Goal: Use online tool/utility: Utilize a website feature to perform a specific function

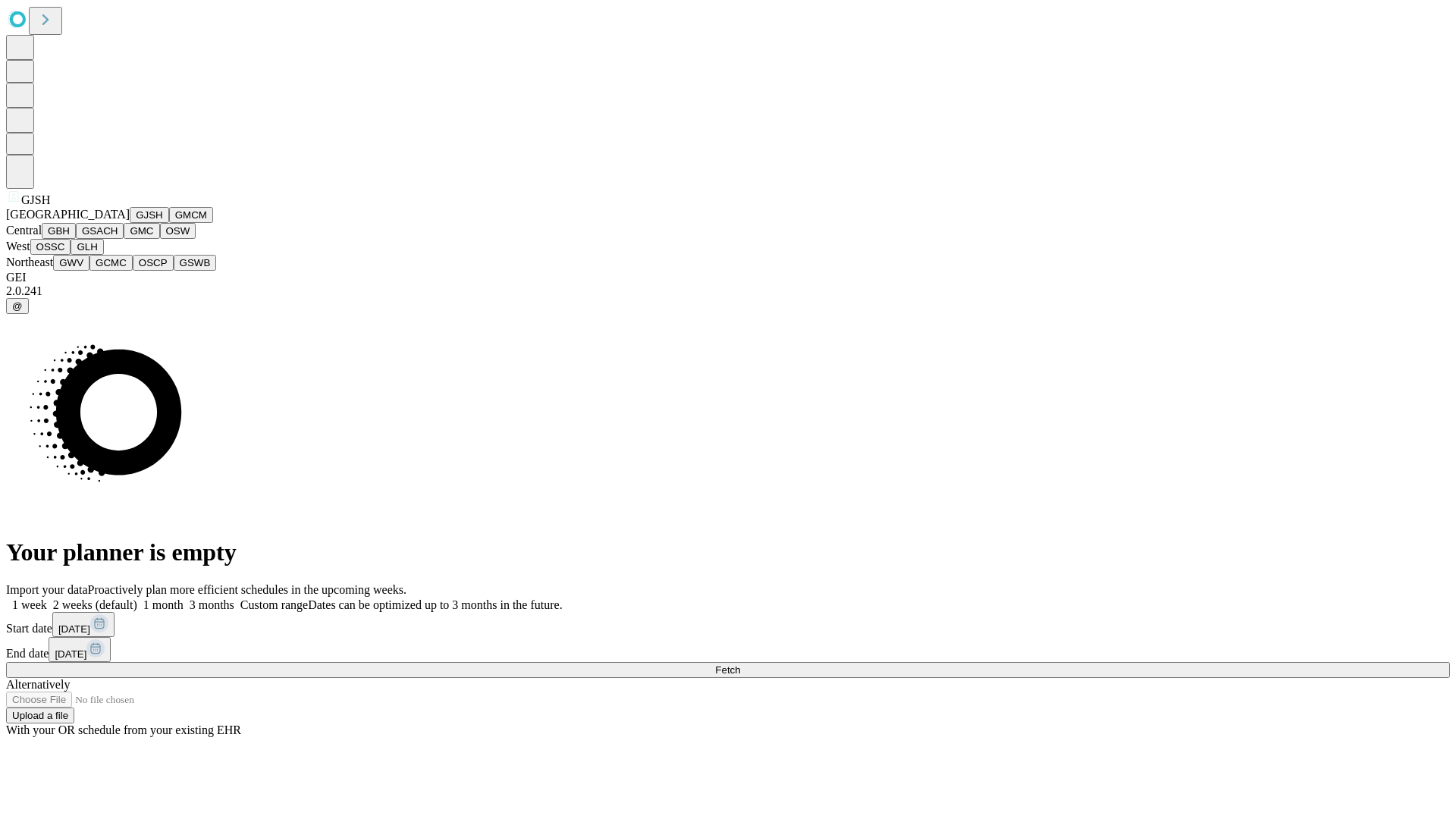
click at [130, 223] on button "GJSH" at bounding box center [150, 215] width 40 height 16
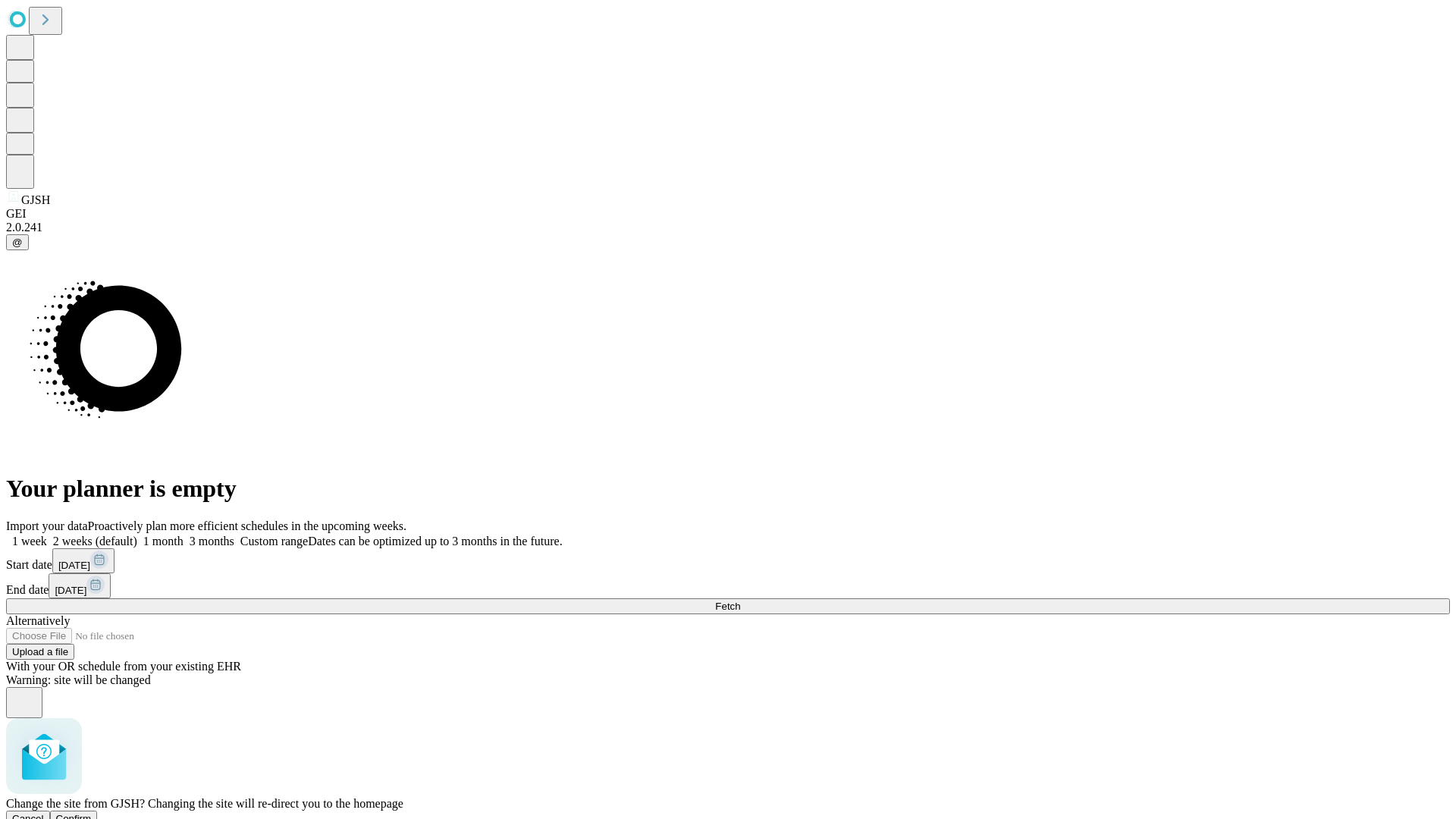
click at [91, 813] on span "Confirm" at bounding box center [74, 818] width 36 height 11
click at [184, 535] on label "1 month" at bounding box center [160, 541] width 47 height 13
click at [740, 601] on span "Fetch" at bounding box center [728, 606] width 25 height 11
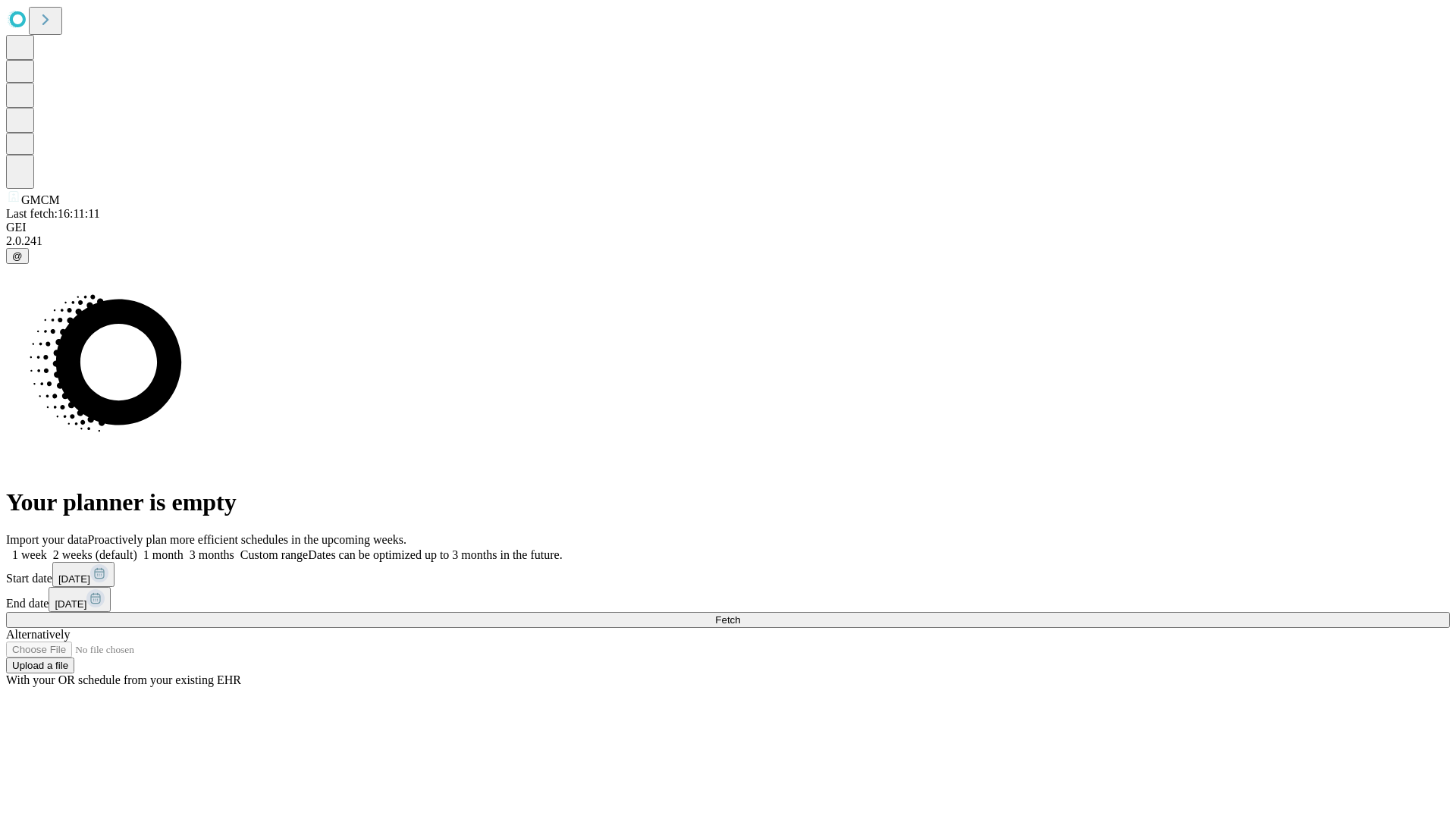
click at [184, 548] on label "1 month" at bounding box center [160, 554] width 47 height 13
click at [740, 614] on span "Fetch" at bounding box center [728, 619] width 25 height 11
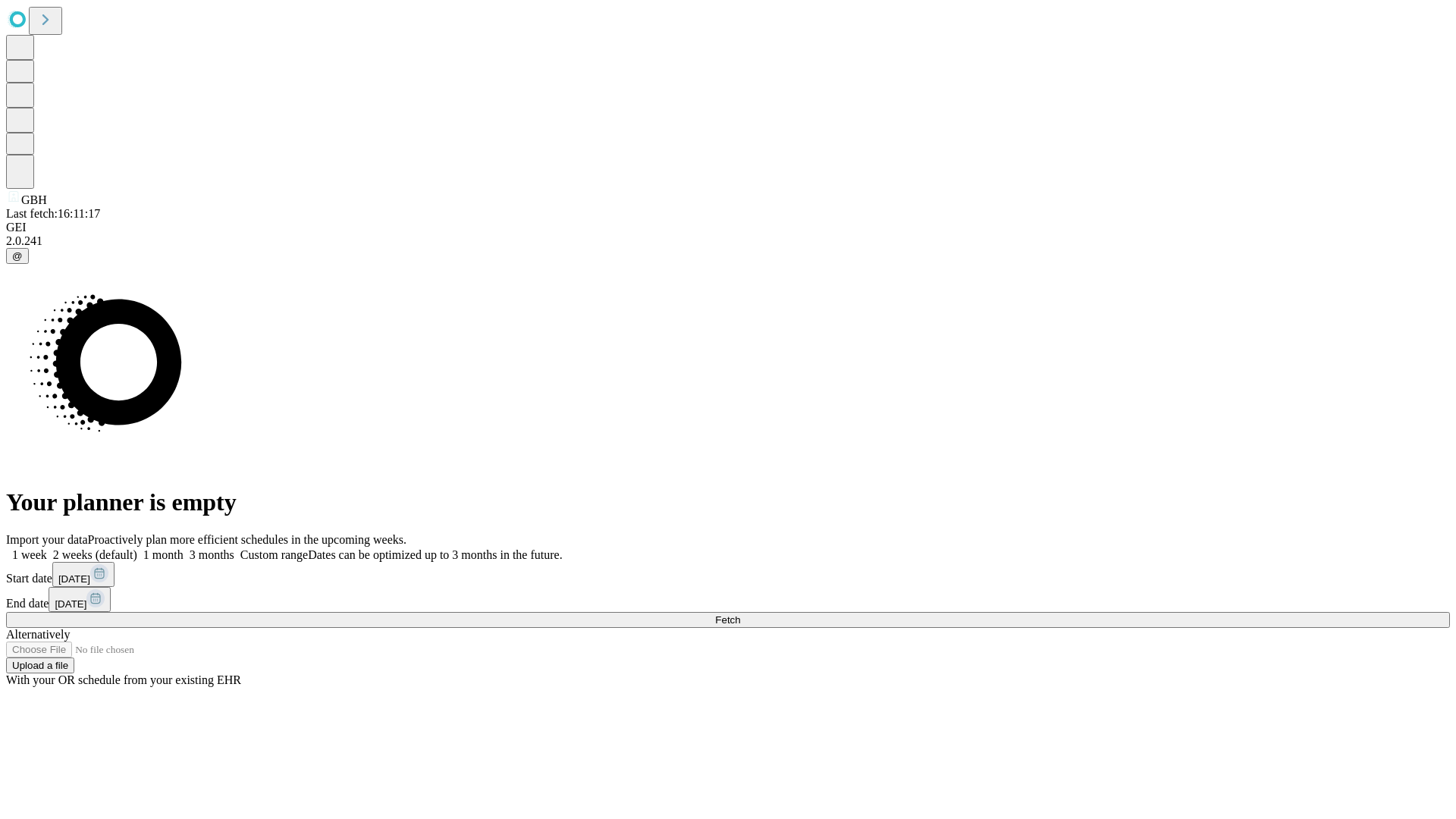
click at [184, 548] on label "1 month" at bounding box center [160, 554] width 47 height 13
click at [740, 614] on span "Fetch" at bounding box center [728, 619] width 25 height 11
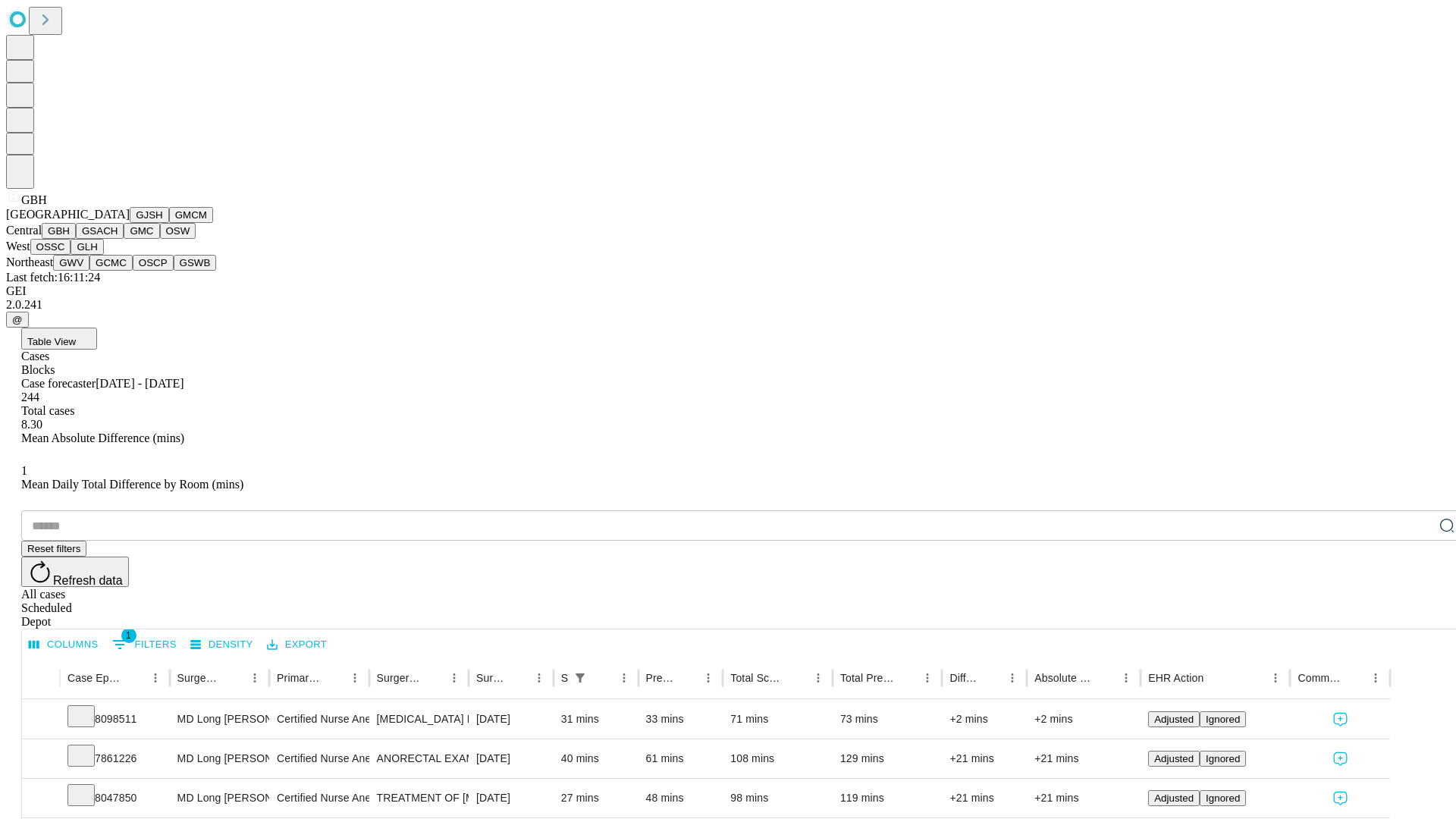
click at [117, 239] on button "GSACH" at bounding box center [99, 231] width 48 height 16
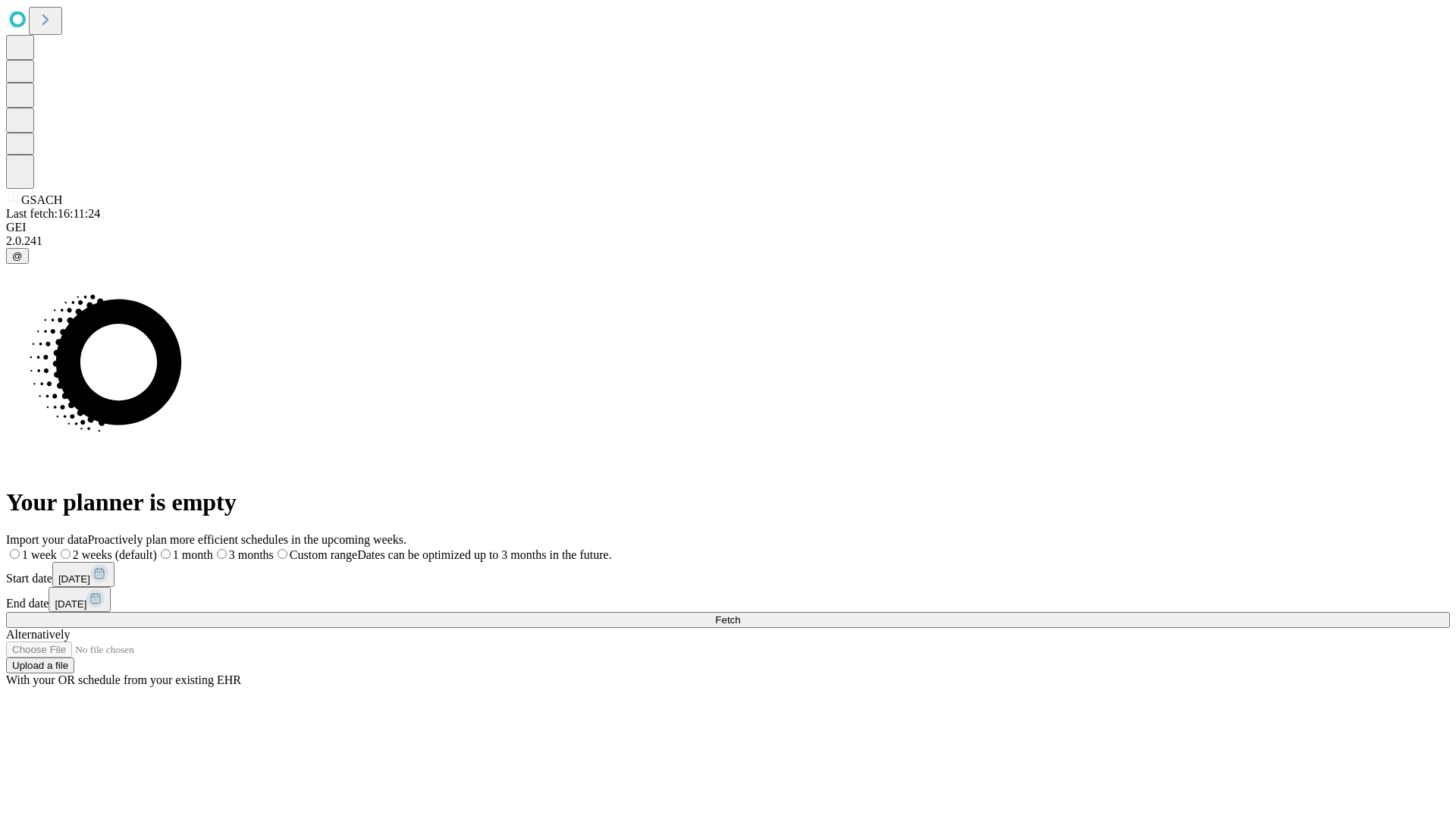
click at [213, 548] on label "1 month" at bounding box center [185, 554] width 57 height 13
click at [740, 614] on span "Fetch" at bounding box center [728, 619] width 25 height 11
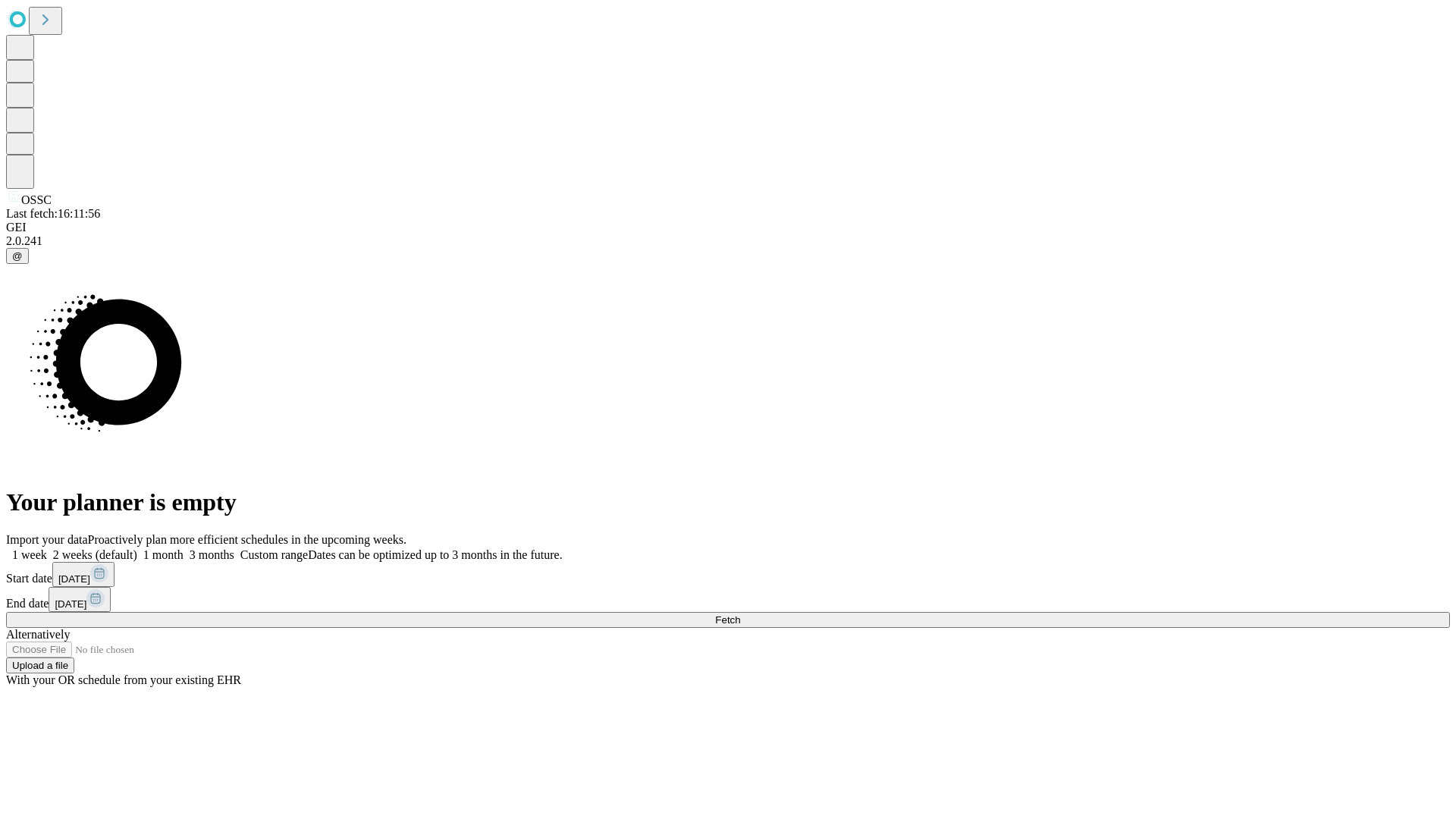
click at [184, 548] on label "1 month" at bounding box center [160, 554] width 47 height 13
click at [740, 614] on span "Fetch" at bounding box center [728, 619] width 25 height 11
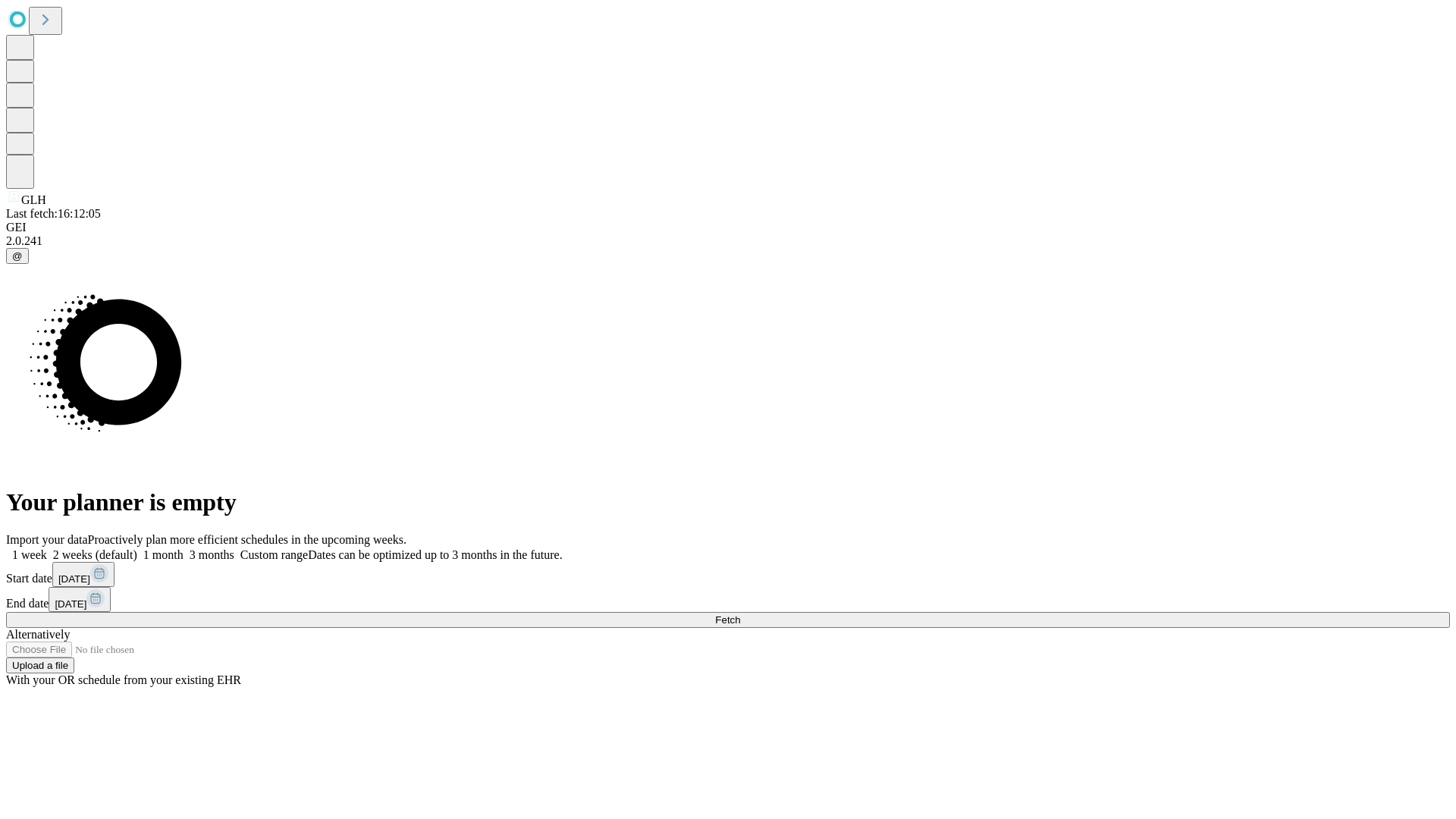
click at [184, 548] on label "1 month" at bounding box center [160, 554] width 47 height 13
click at [740, 614] on span "Fetch" at bounding box center [728, 619] width 25 height 11
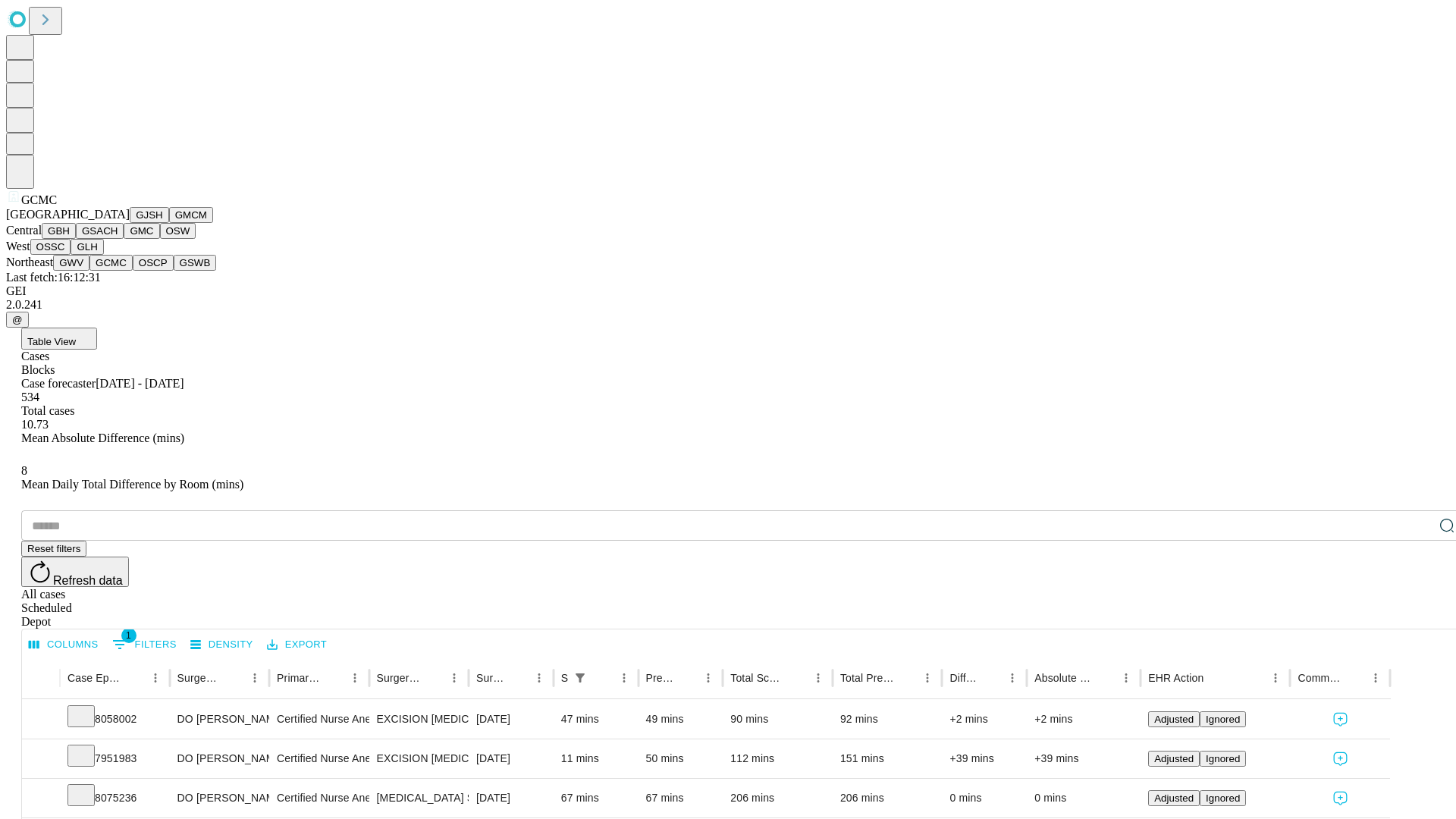
click at [133, 271] on button "OSCP" at bounding box center [153, 263] width 41 height 16
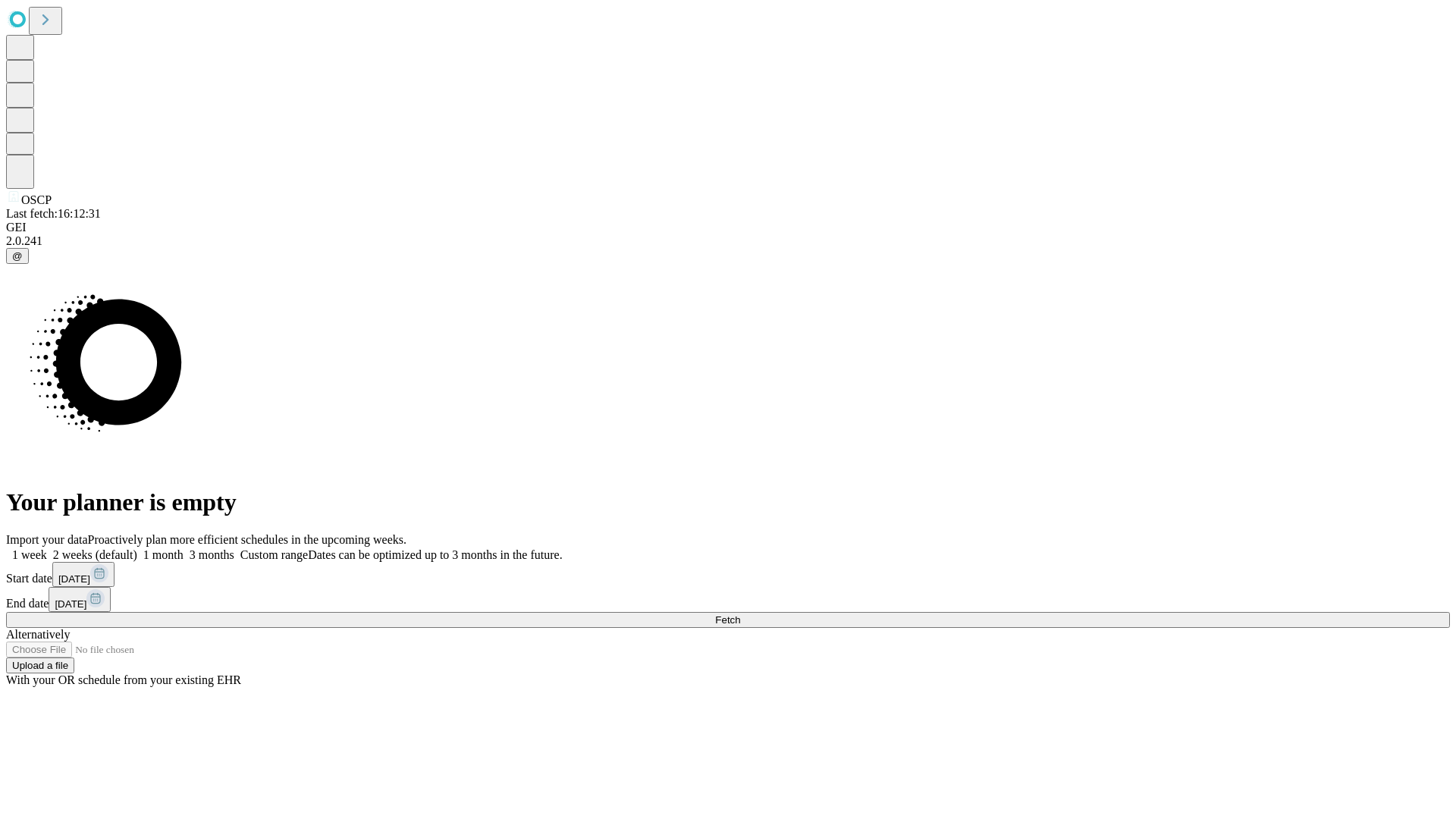
click at [184, 548] on label "1 month" at bounding box center [160, 554] width 47 height 13
click at [740, 614] on span "Fetch" at bounding box center [728, 619] width 25 height 11
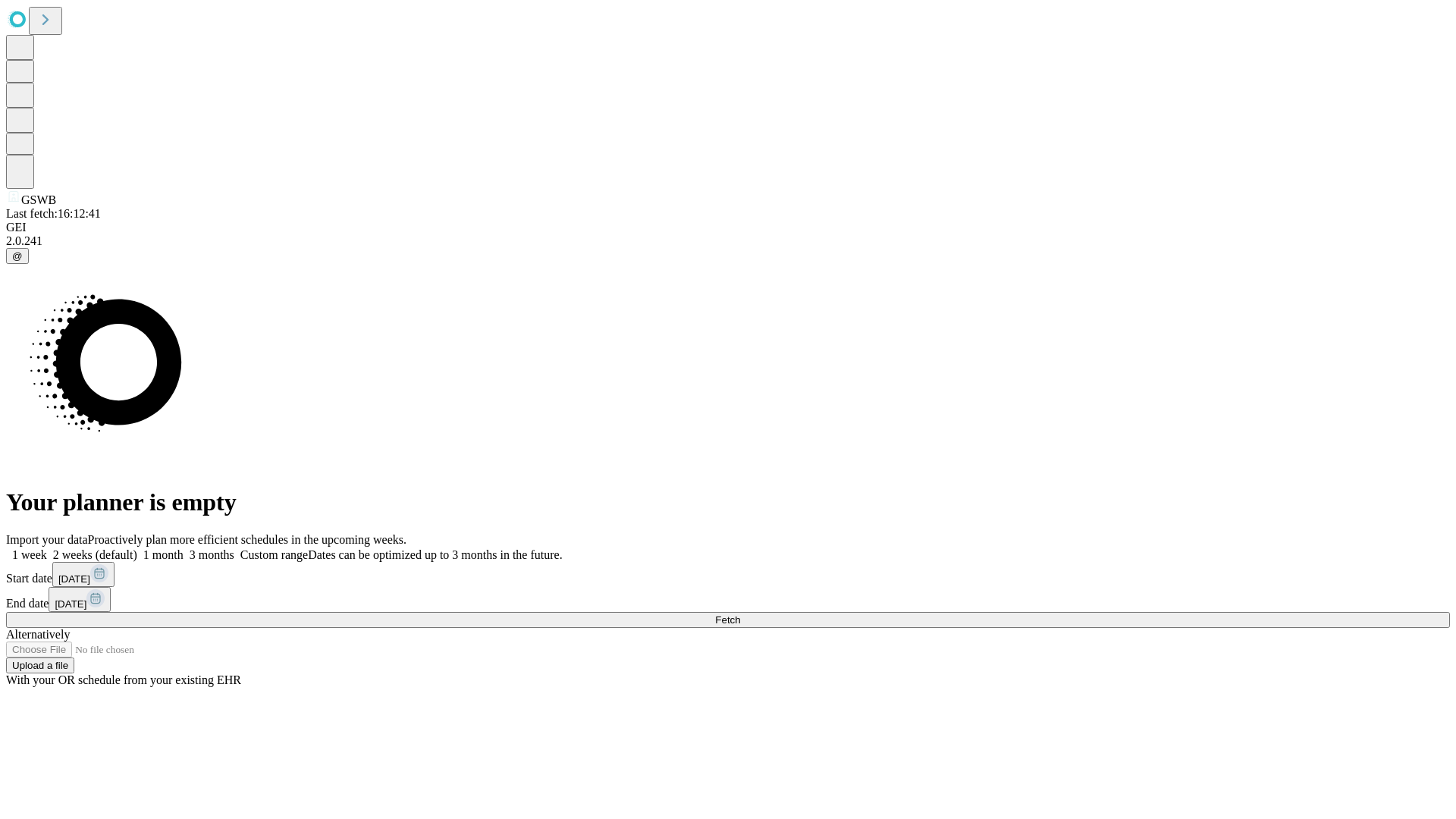
click at [184, 548] on label "1 month" at bounding box center [160, 554] width 47 height 13
click at [740, 614] on span "Fetch" at bounding box center [728, 619] width 25 height 11
